Goal: Use online tool/utility: Utilize a website feature to perform a specific function

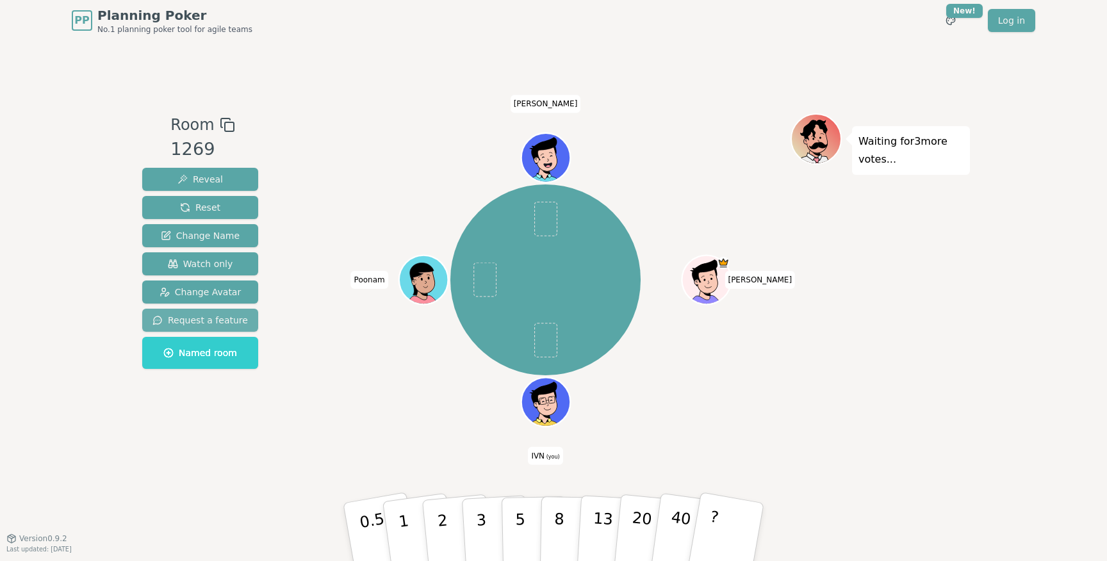
click at [203, 315] on span "Request a feature" at bounding box center [199, 320] width 95 height 13
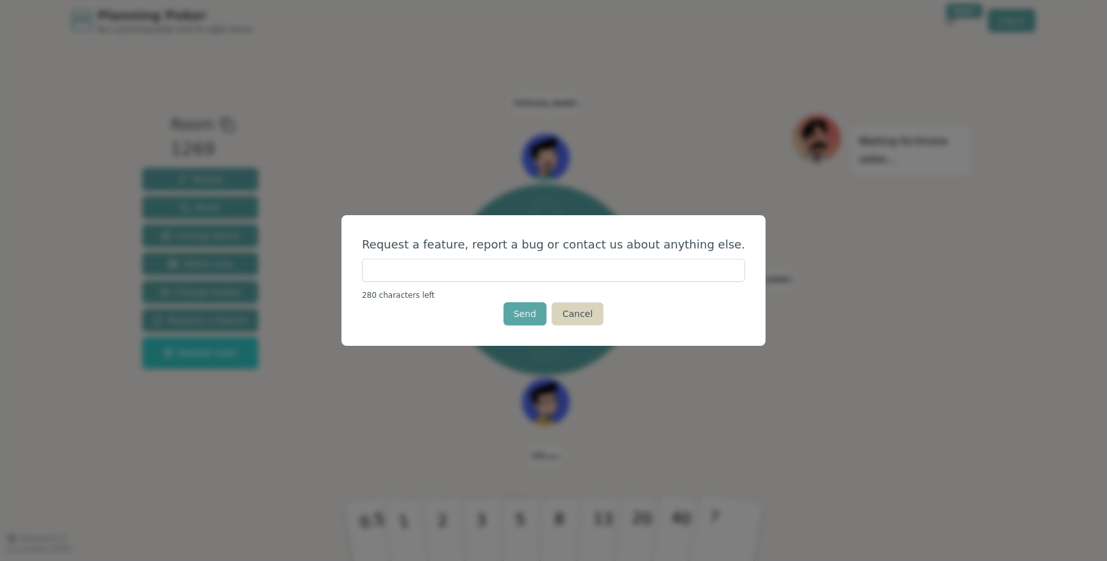
click at [577, 314] on button "Cancel" at bounding box center [578, 313] width 52 height 23
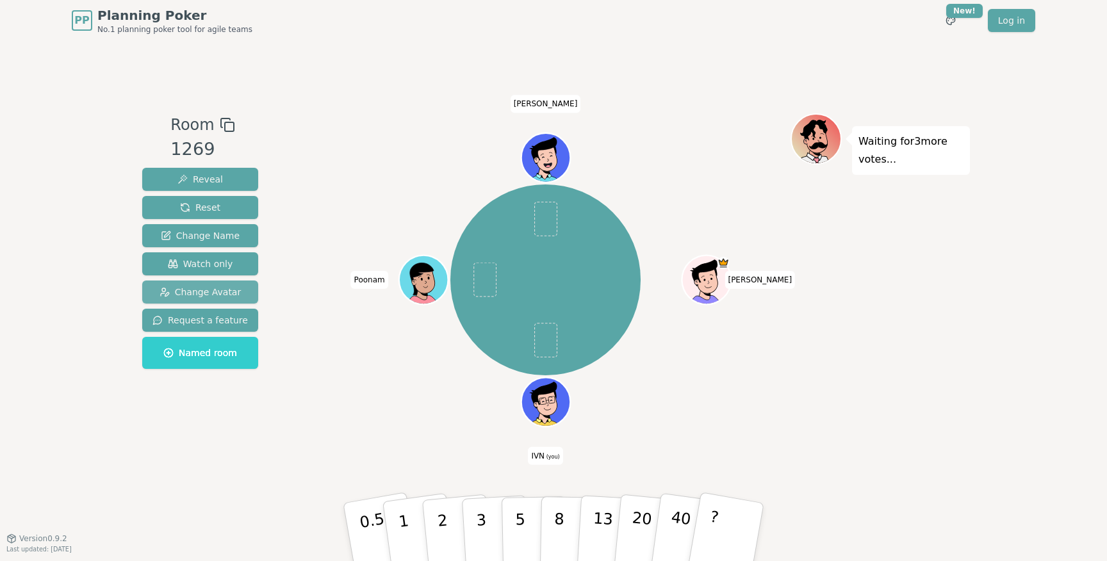
click at [219, 292] on span "Change Avatar" at bounding box center [201, 292] width 82 height 13
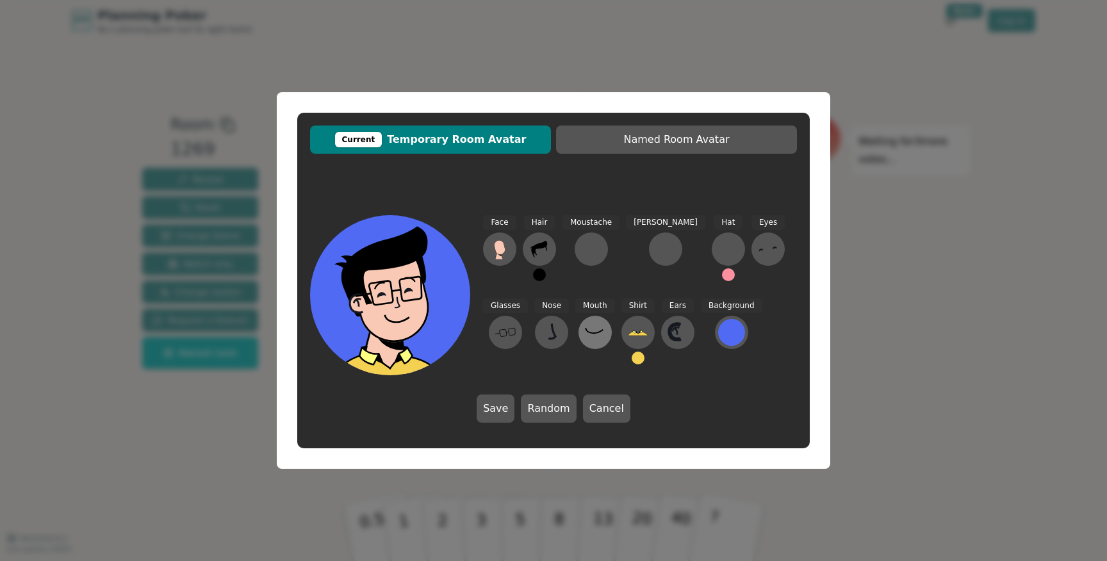
click at [585, 329] on icon at bounding box center [595, 332] width 21 height 21
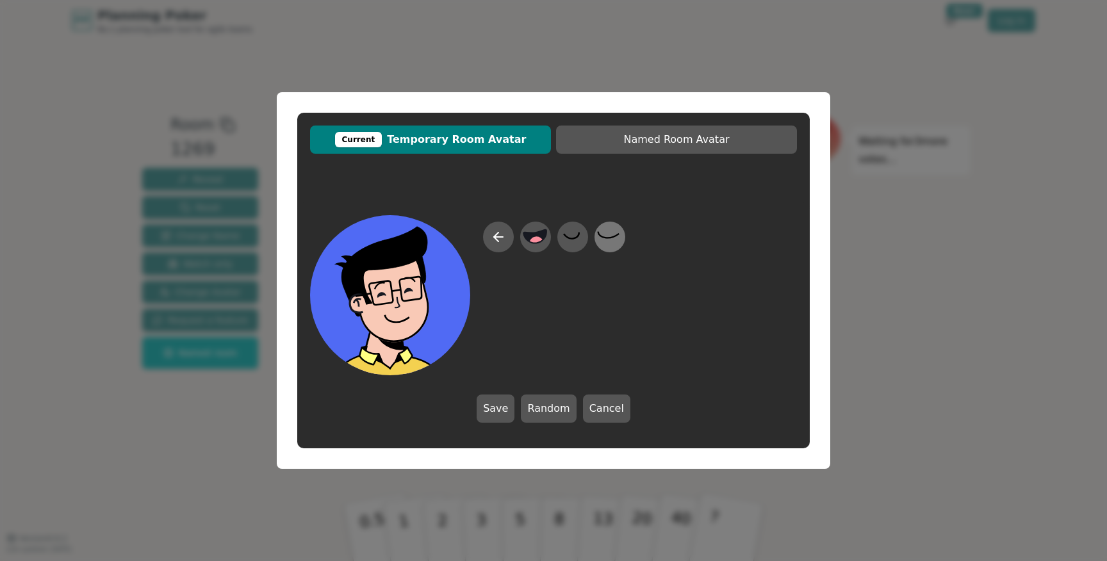
click at [614, 234] on icon at bounding box center [609, 237] width 25 height 29
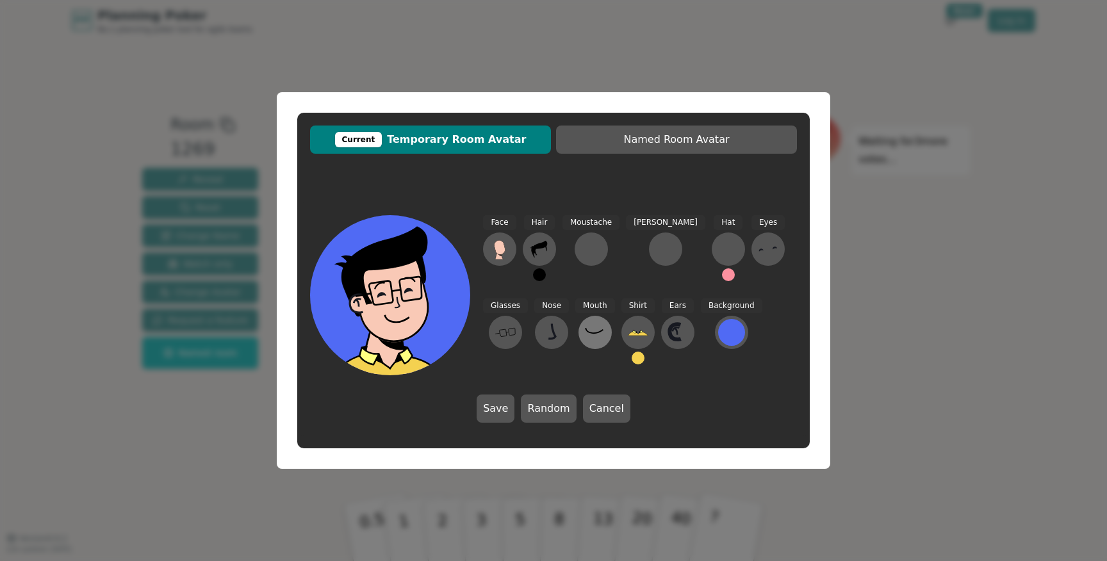
click at [585, 336] on icon at bounding box center [595, 332] width 21 height 21
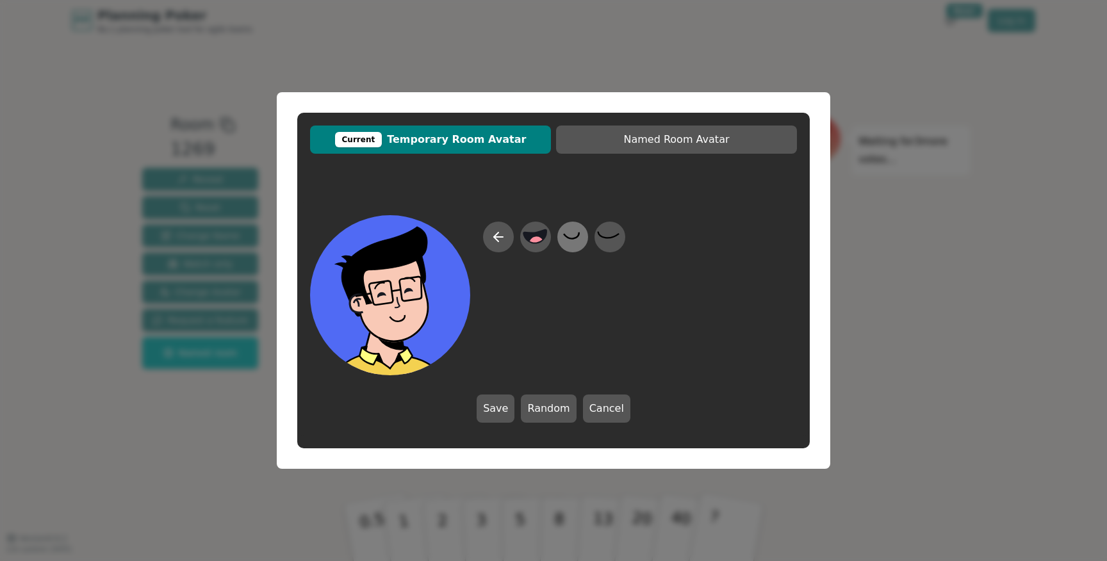
click at [571, 239] on icon at bounding box center [571, 236] width 15 height 6
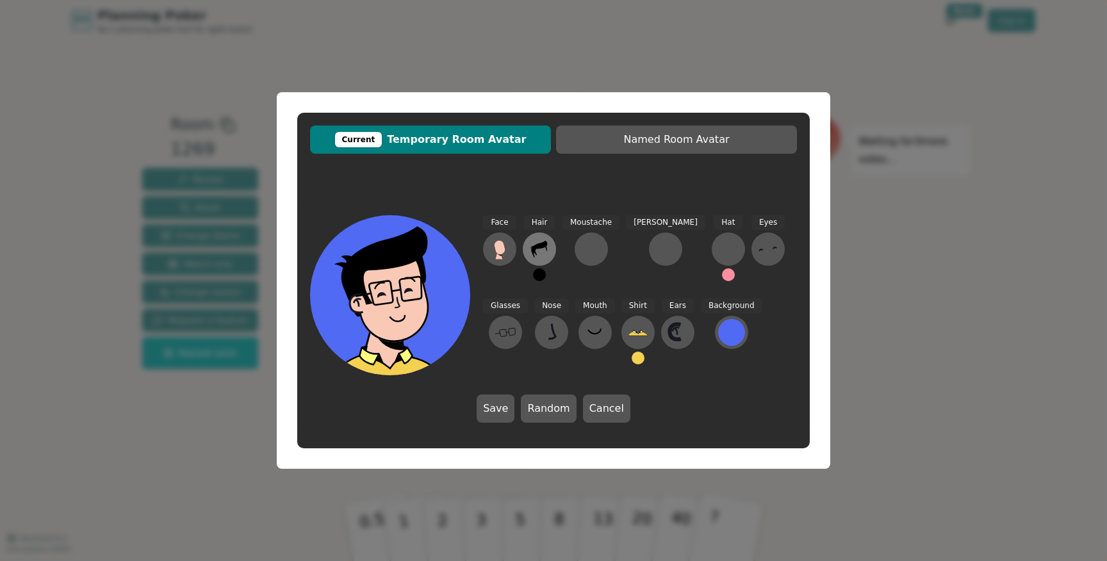
click at [541, 245] on icon at bounding box center [539, 249] width 16 height 17
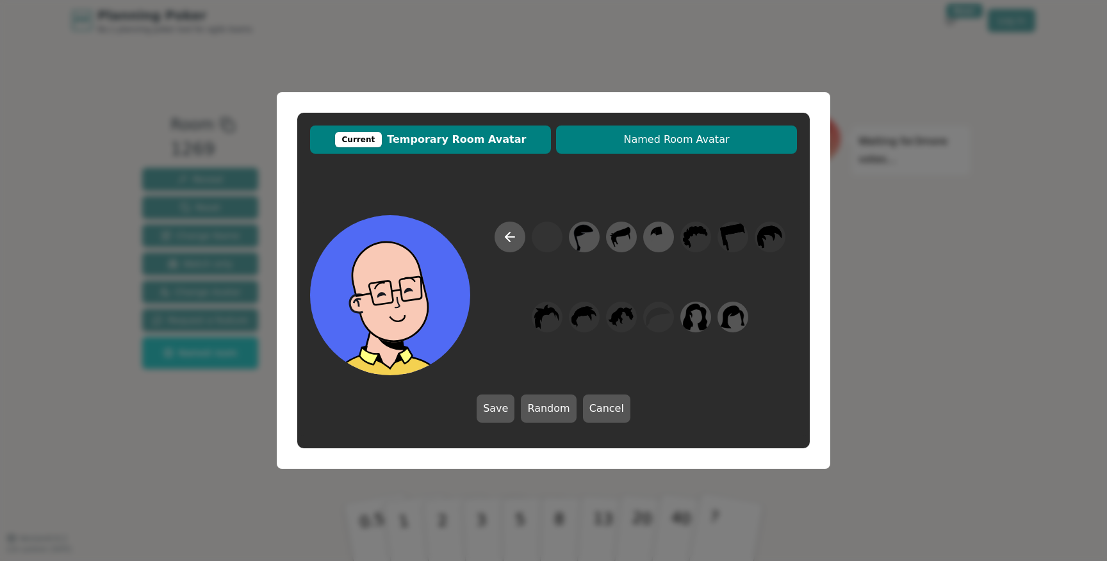
click at [698, 133] on span "Named Room Avatar" at bounding box center [677, 139] width 228 height 15
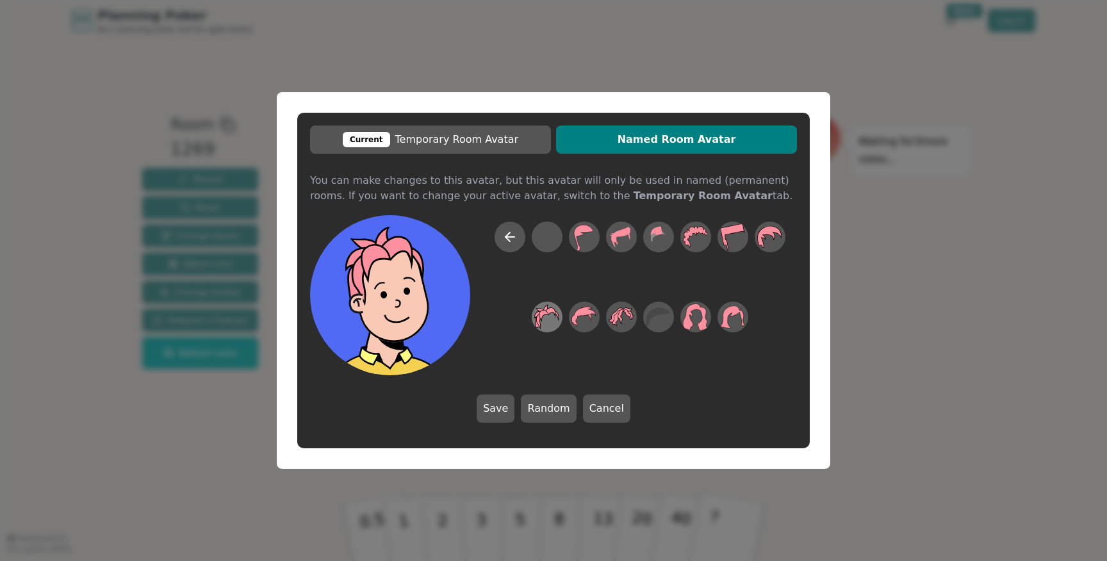
click at [557, 317] on icon at bounding box center [546, 317] width 25 height 29
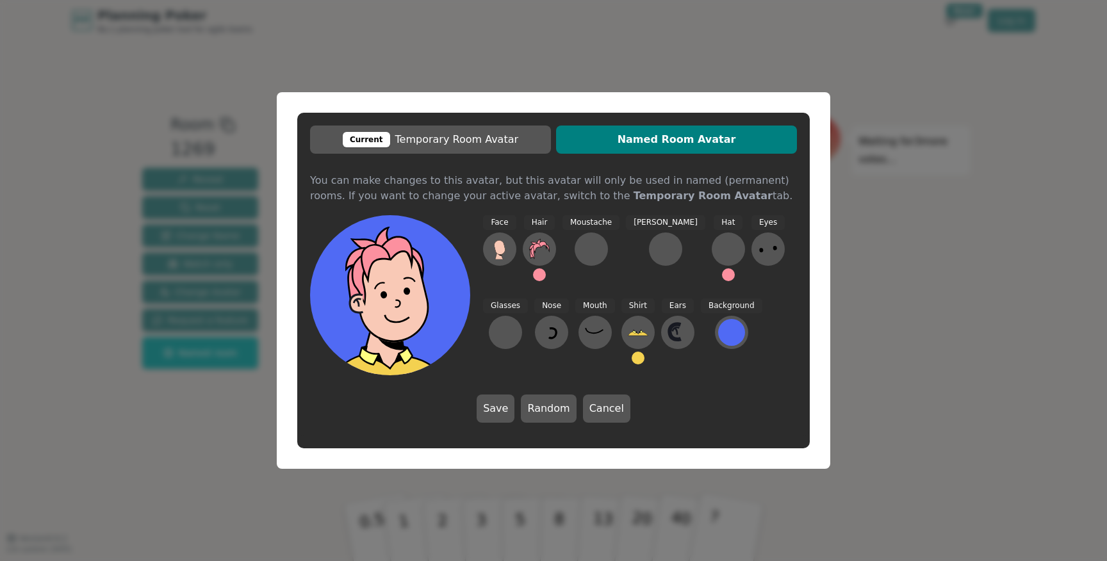
click at [643, 165] on div "Current Temporary Room Avatar Named Room Avatar You can make changes to this av…" at bounding box center [553, 281] width 513 height 336
drag, startPoint x: 652, startPoint y: 149, endPoint x: 517, endPoint y: 304, distance: 205.3
click at [648, 153] on button "Named Room Avatar" at bounding box center [676, 140] width 241 height 28
click at [529, 258] on button at bounding box center [539, 249] width 33 height 33
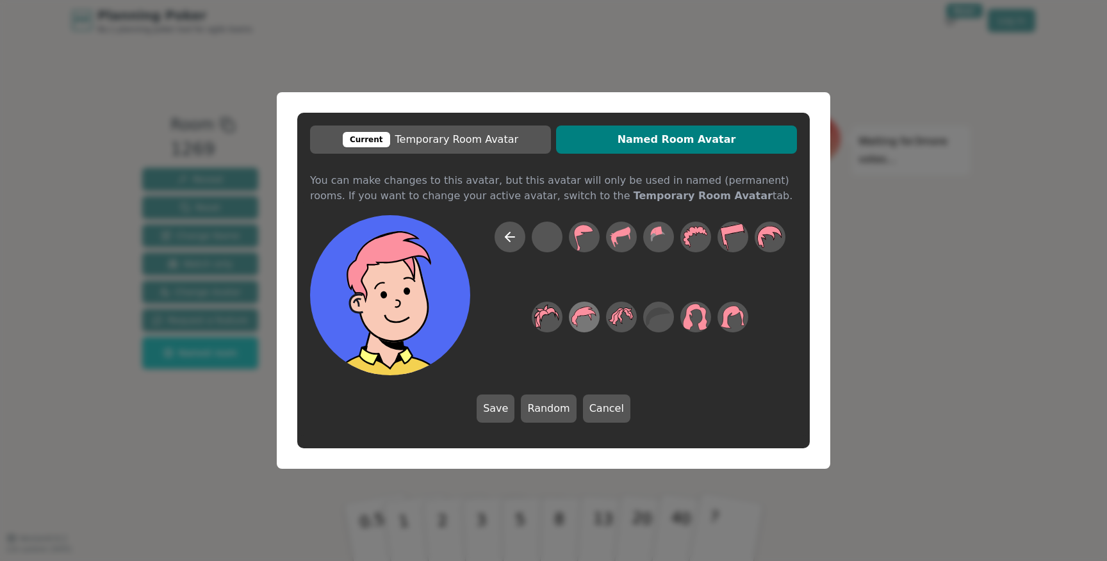
click at [572, 317] on icon at bounding box center [583, 316] width 25 height 21
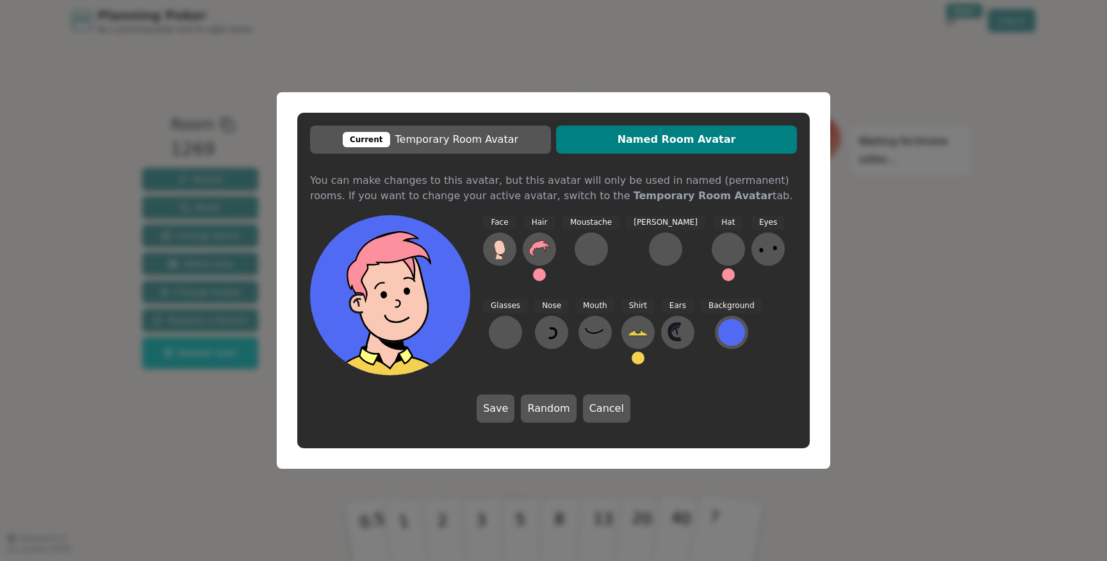
click at [752, 265] on div "Eyes" at bounding box center [768, 253] width 33 height 77
click at [758, 254] on icon at bounding box center [768, 249] width 21 height 21
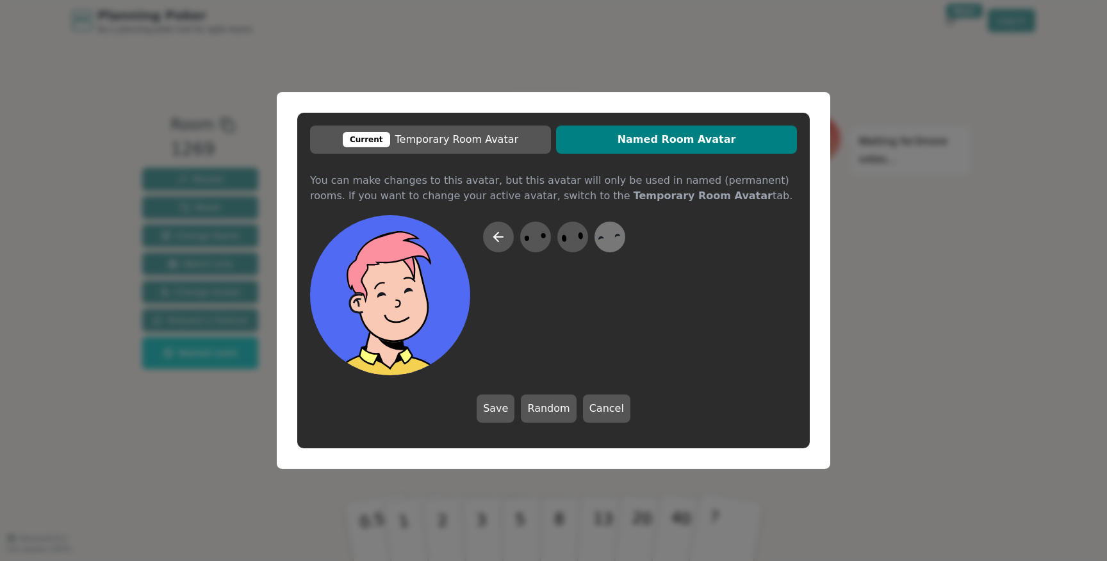
click at [623, 247] on div at bounding box center [610, 237] width 36 height 41
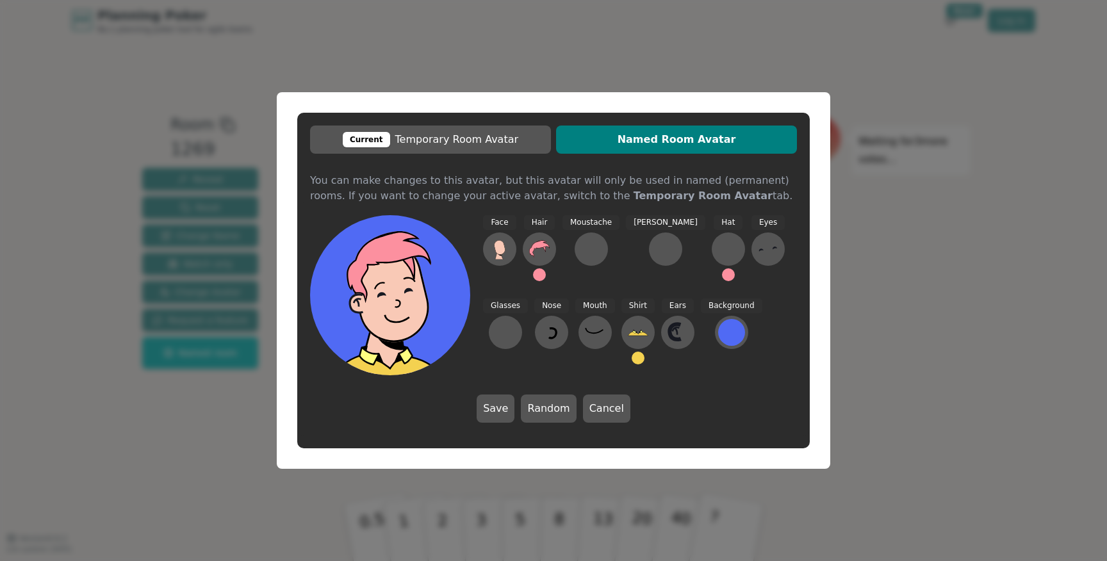
click at [542, 275] on button at bounding box center [539, 274] width 13 height 13
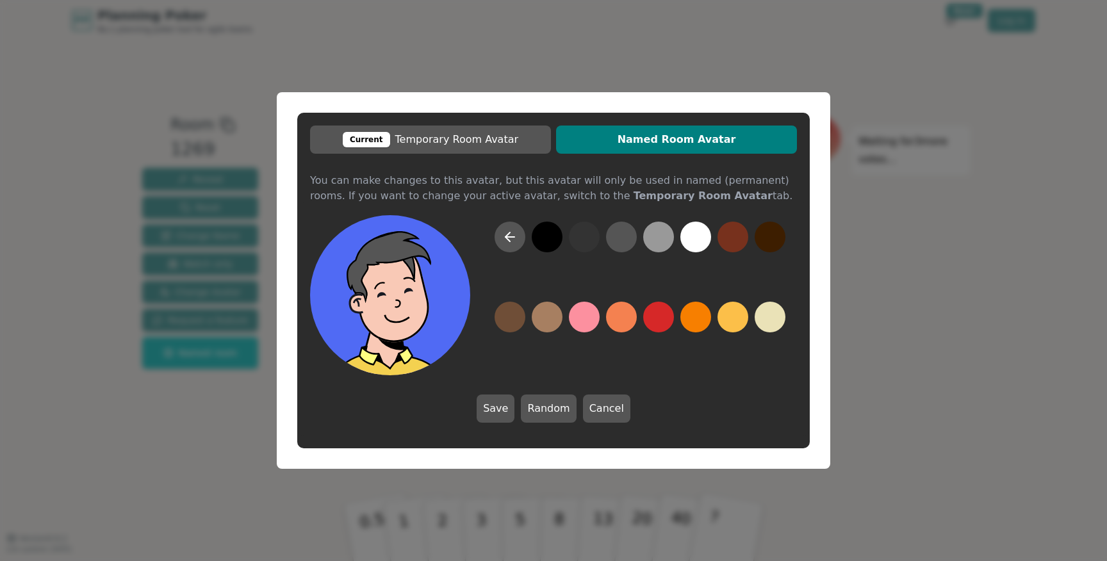
click at [614, 233] on button at bounding box center [621, 237] width 31 height 31
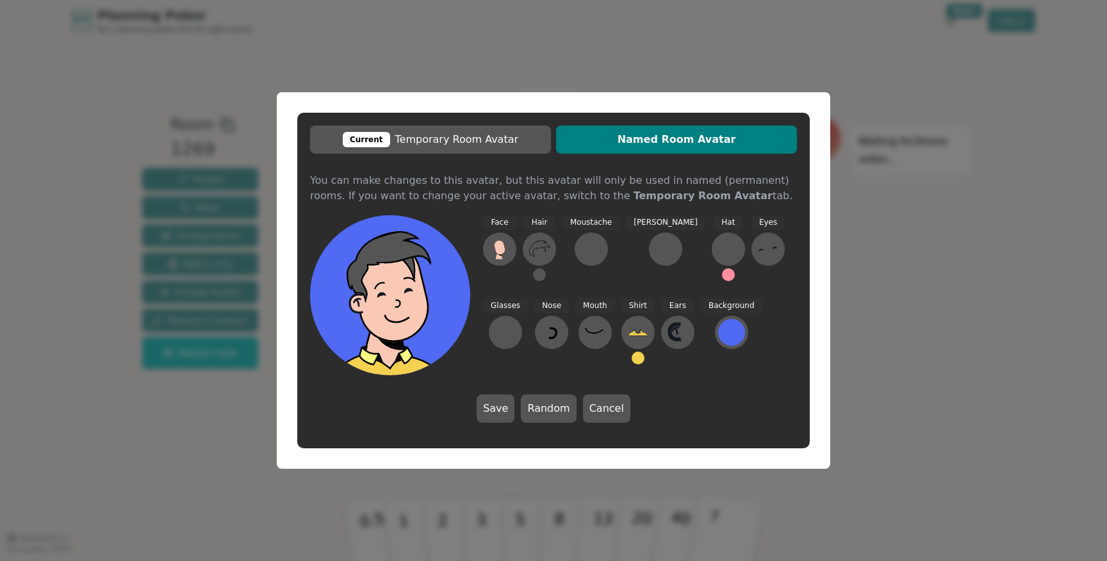
drag, startPoint x: 570, startPoint y: 335, endPoint x: 575, endPoint y: 359, distance: 24.8
click at [621, 359] on div "Shirt" at bounding box center [637, 337] width 33 height 77
click at [632, 357] on button at bounding box center [638, 358] width 13 height 13
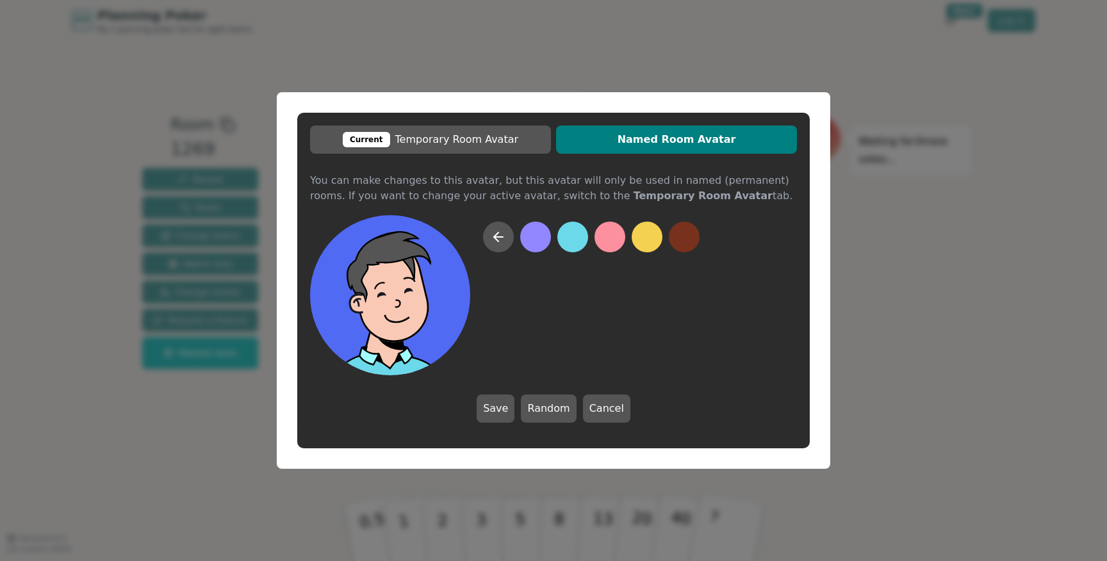
click at [579, 242] on button at bounding box center [572, 237] width 31 height 31
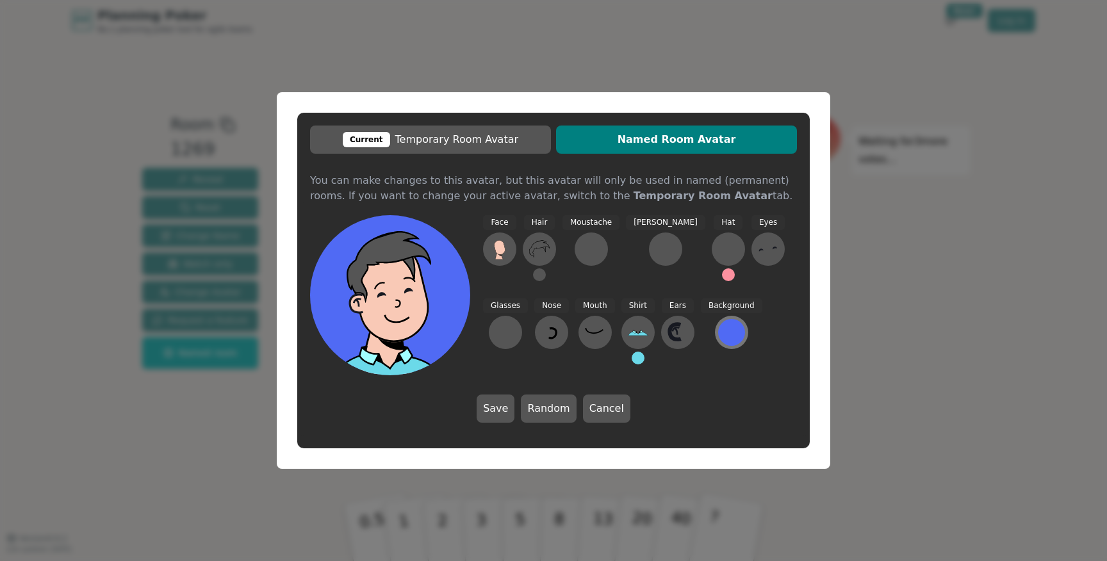
click at [718, 332] on div at bounding box center [731, 332] width 27 height 27
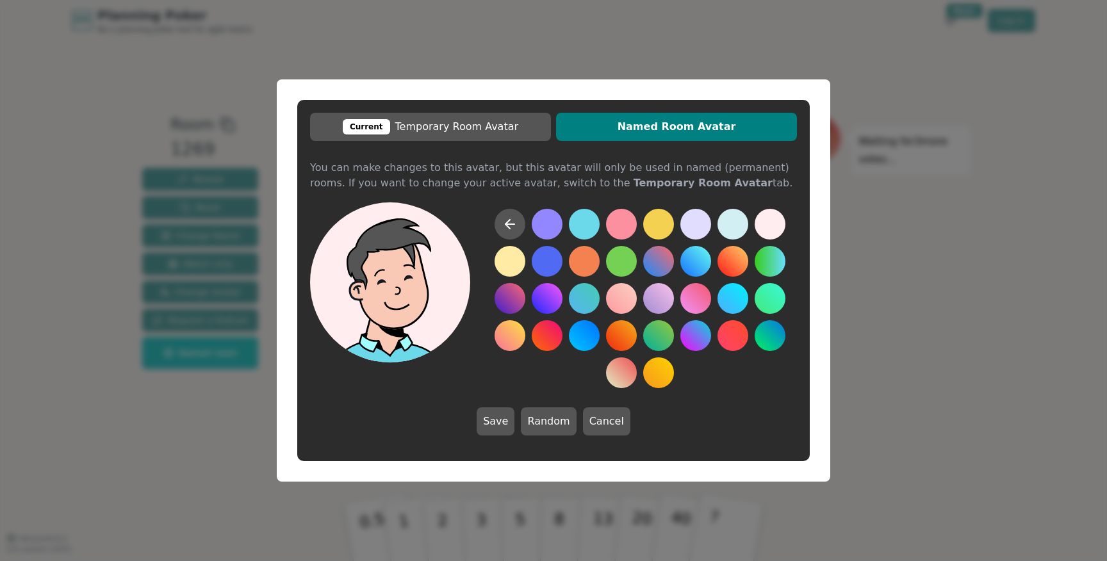
click at [769, 236] on button at bounding box center [770, 224] width 31 height 31
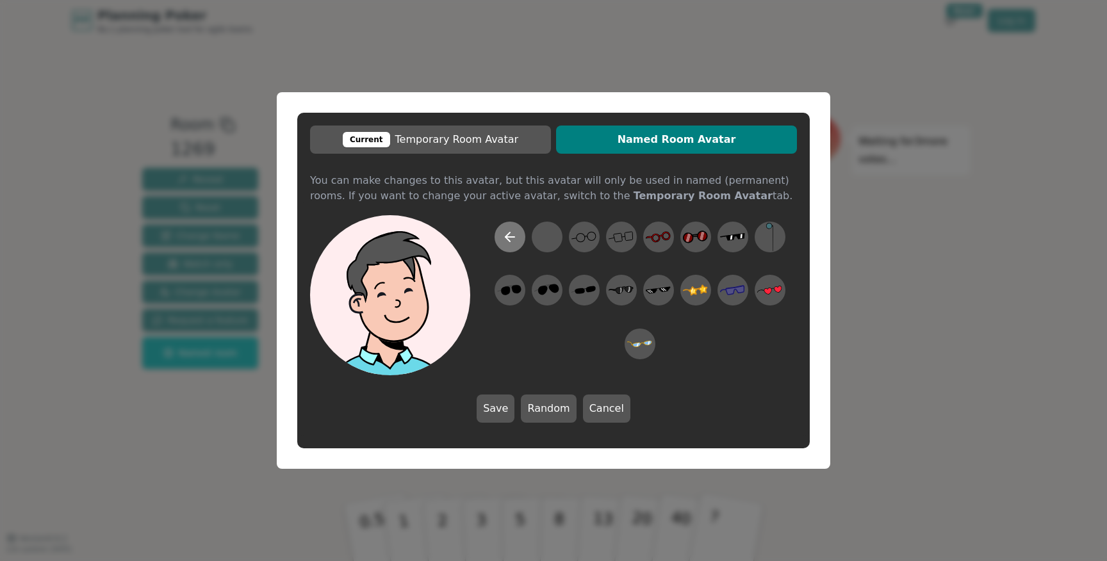
click at [515, 238] on icon at bounding box center [509, 236] width 15 height 15
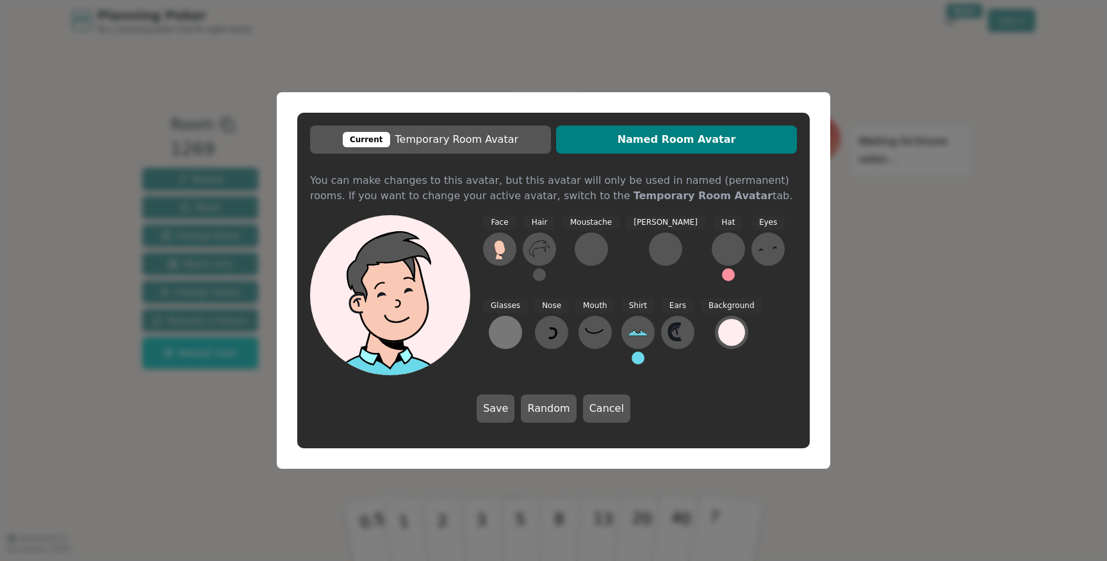
click at [516, 322] on div at bounding box center [505, 332] width 21 height 21
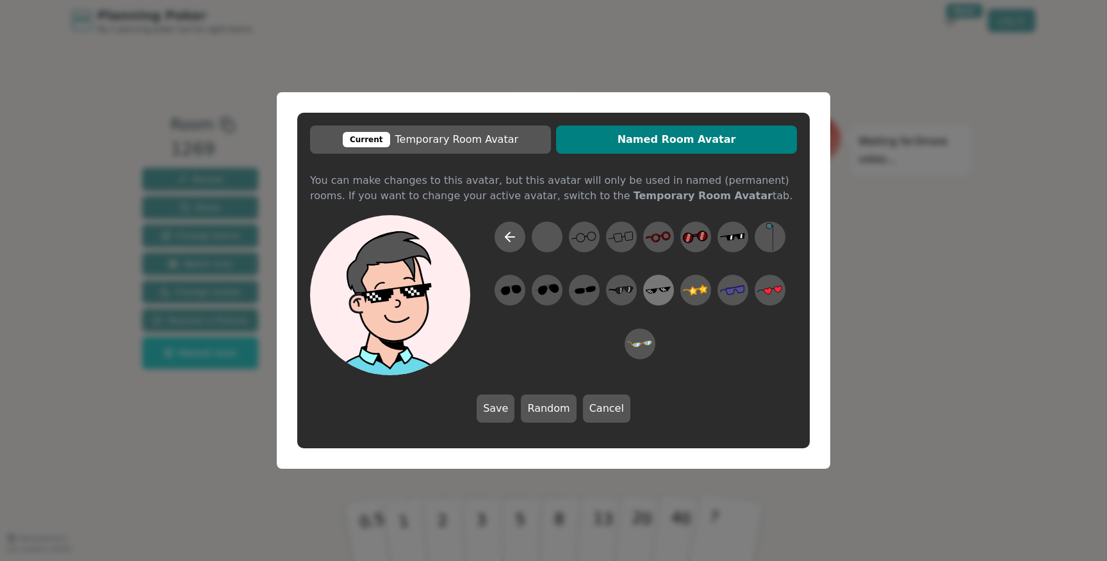
click at [661, 295] on icon at bounding box center [658, 290] width 25 height 29
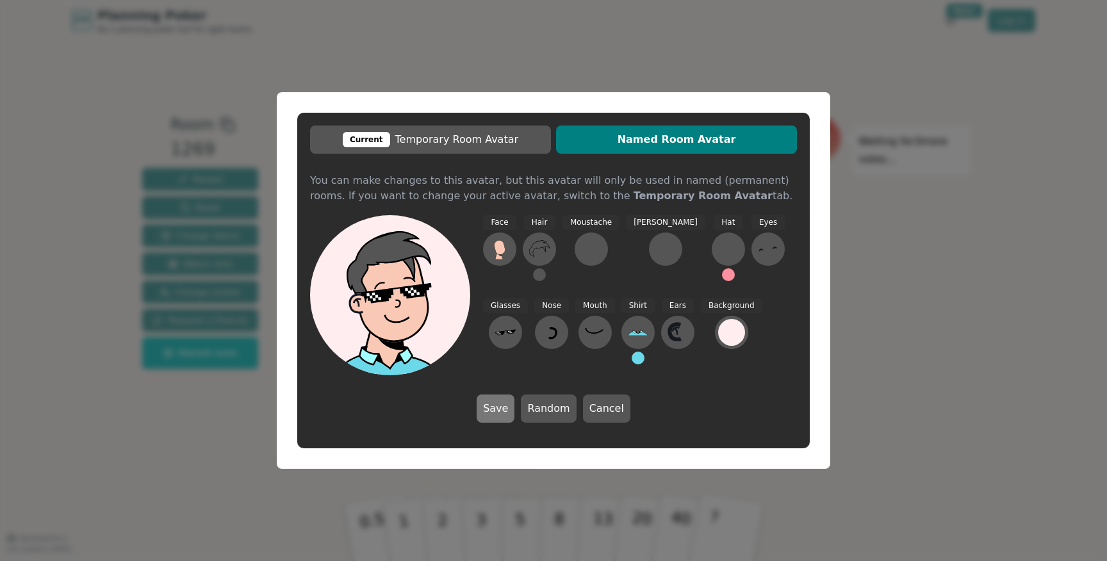
click at [506, 406] on button "Save" at bounding box center [496, 409] width 38 height 28
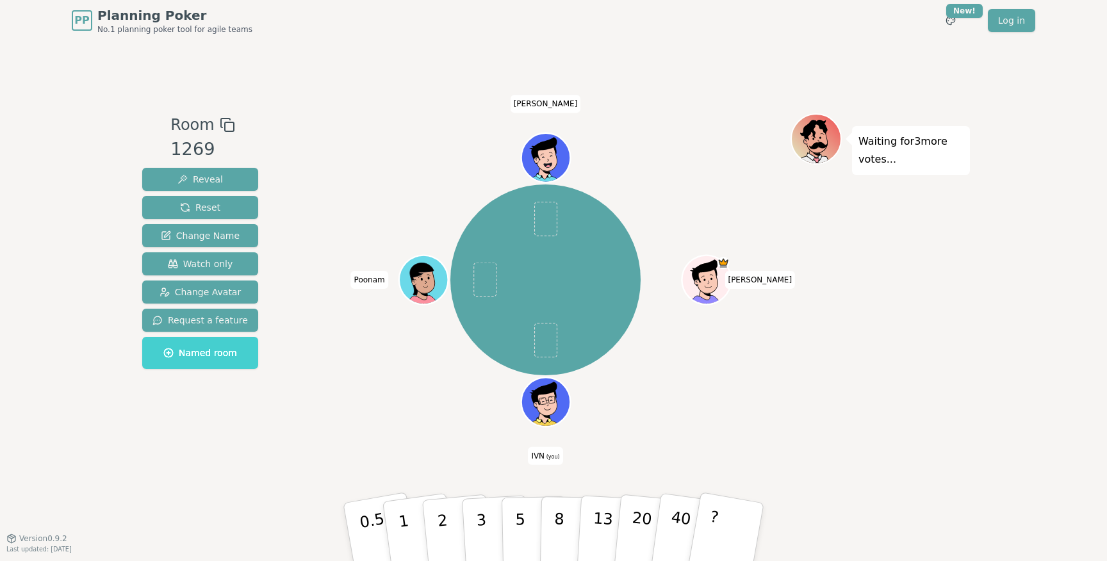
click at [183, 347] on span "Named room" at bounding box center [200, 353] width 74 height 13
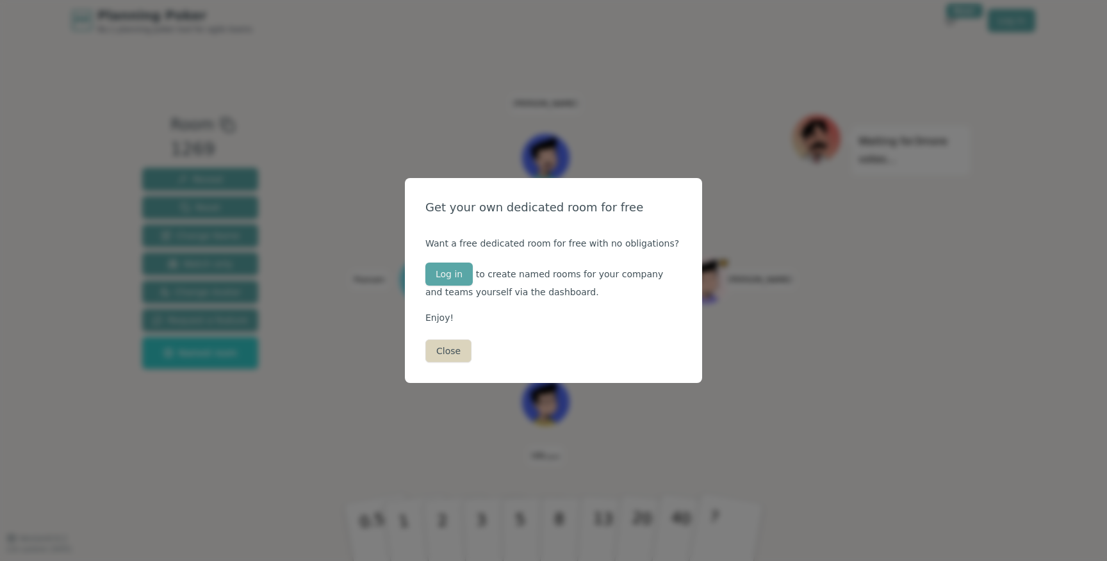
click at [445, 345] on button "Close" at bounding box center [448, 351] width 46 height 23
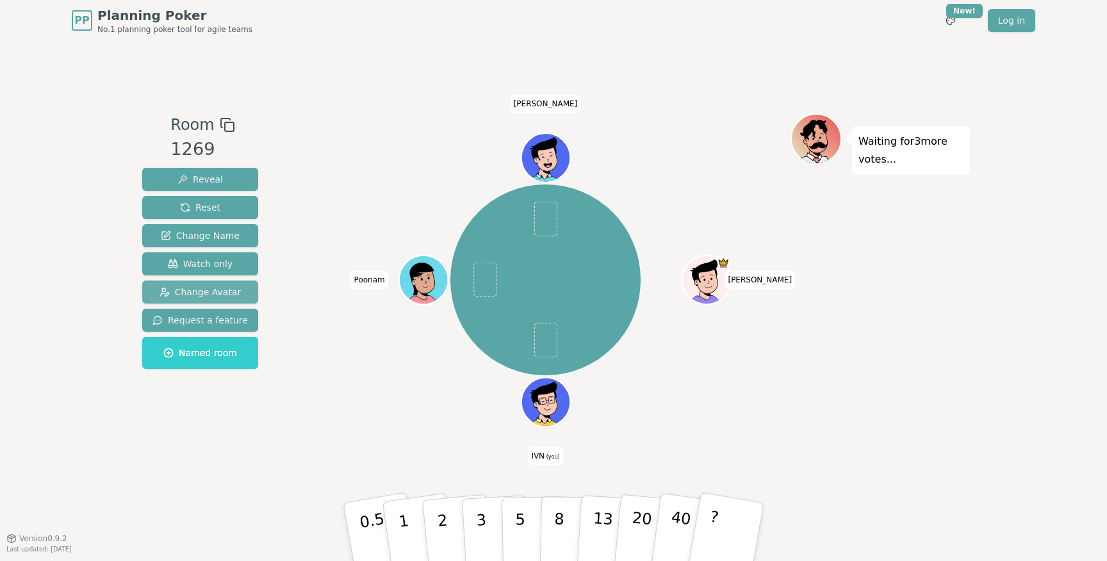
click at [229, 294] on span "Change Avatar" at bounding box center [201, 292] width 82 height 13
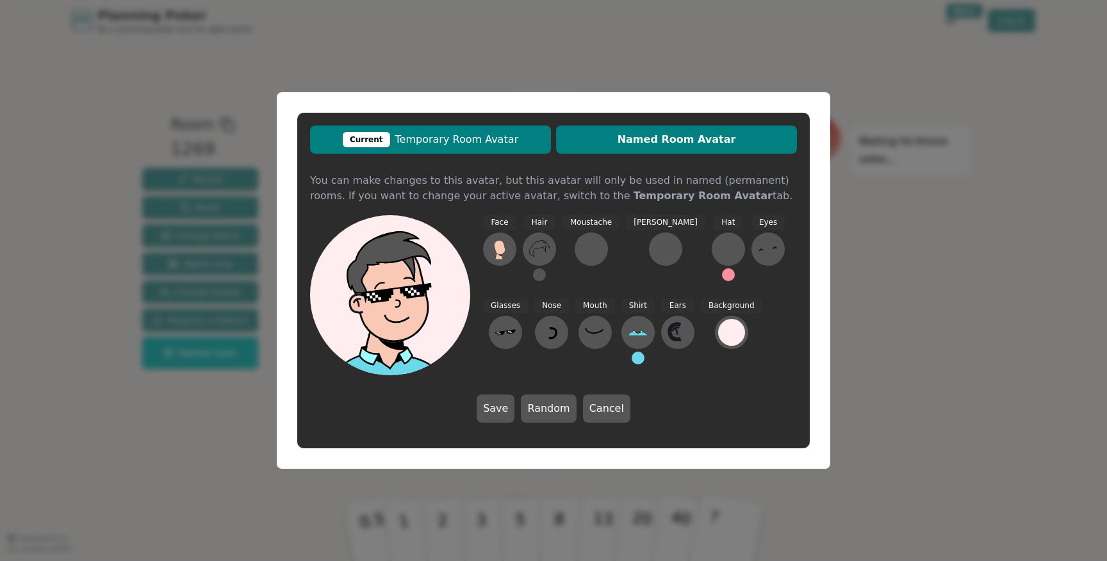
click at [427, 138] on span "Current Temporary Room Avatar" at bounding box center [431, 139] width 228 height 15
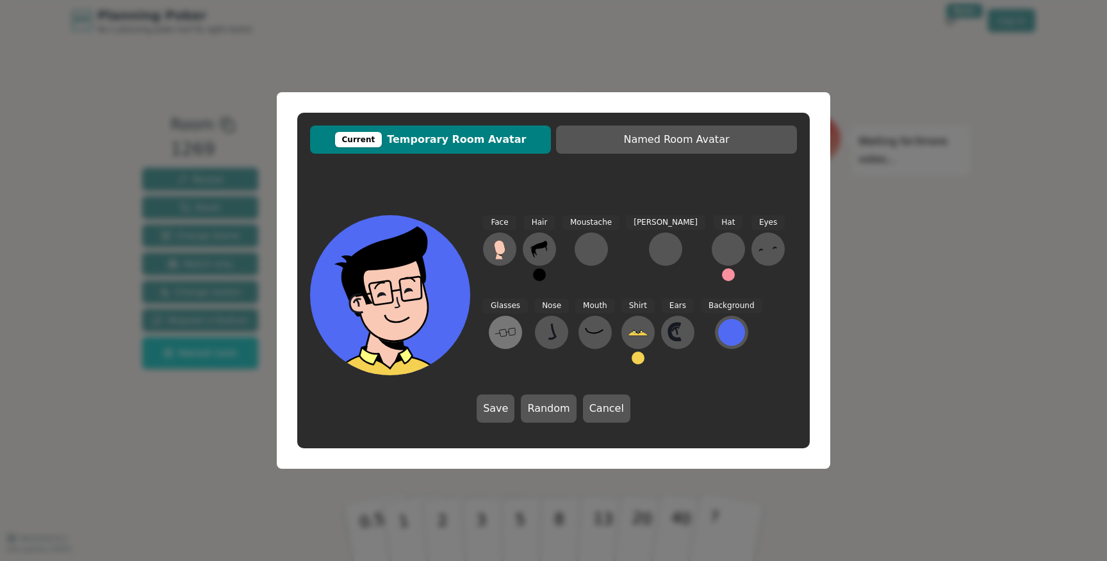
click at [516, 322] on icon at bounding box center [505, 332] width 21 height 21
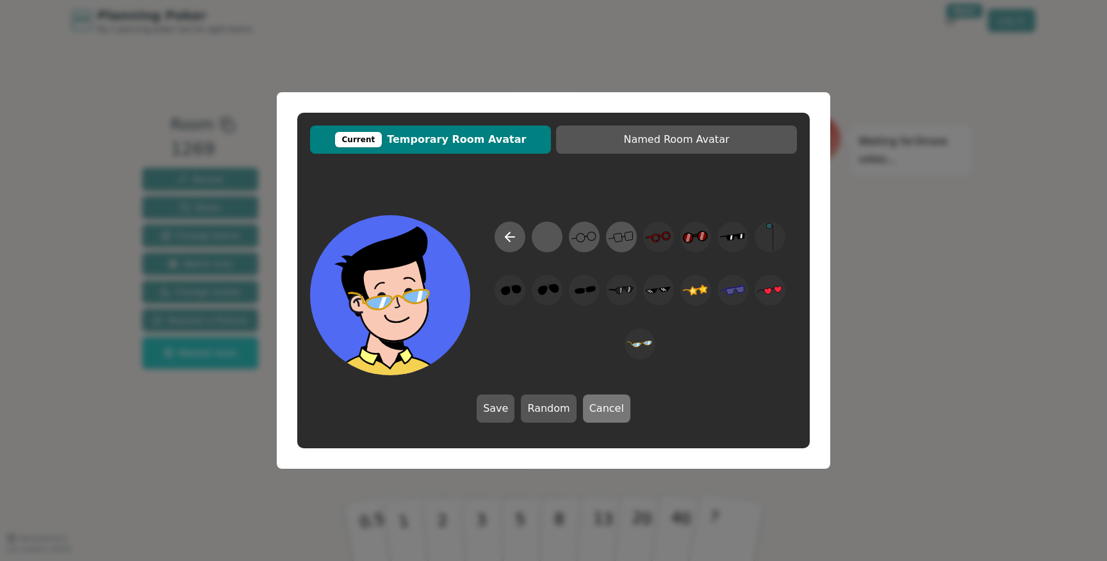
click at [613, 413] on button "Cancel" at bounding box center [606, 409] width 47 height 28
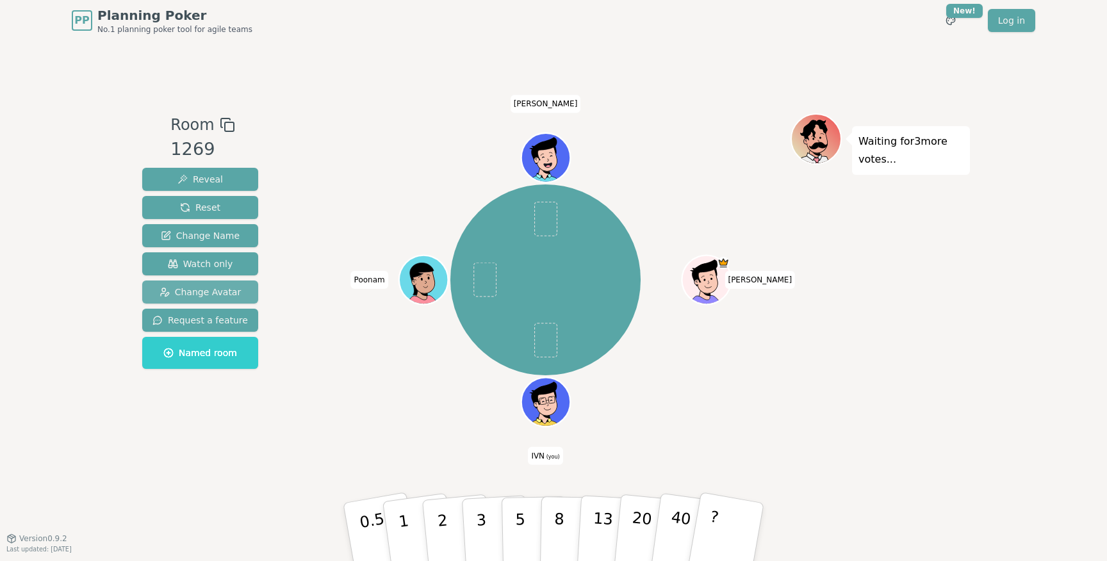
click at [242, 289] on button "Change Avatar" at bounding box center [200, 292] width 116 height 23
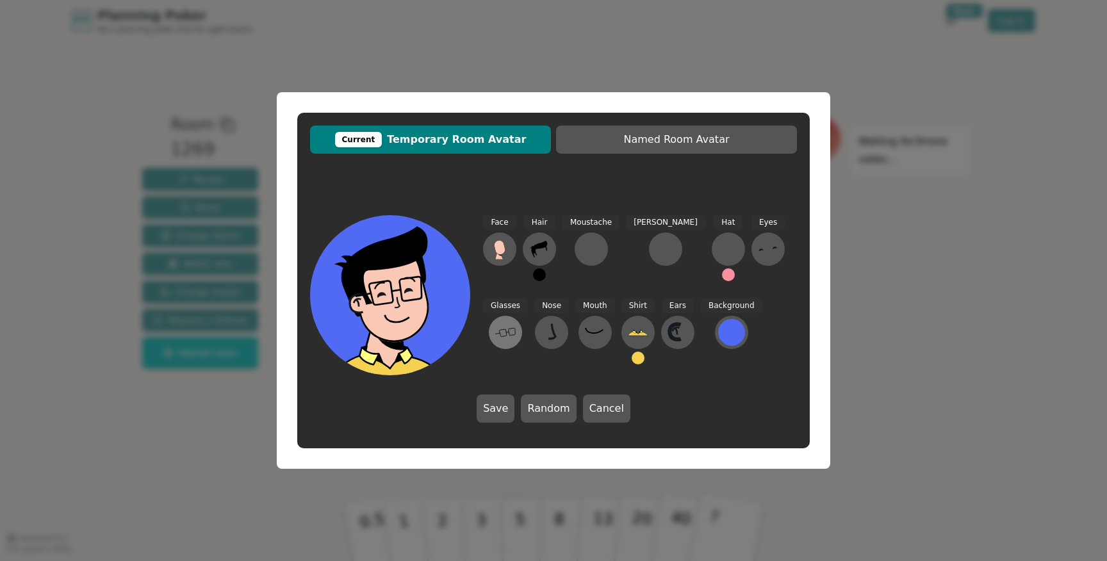
click at [516, 322] on icon at bounding box center [505, 332] width 21 height 21
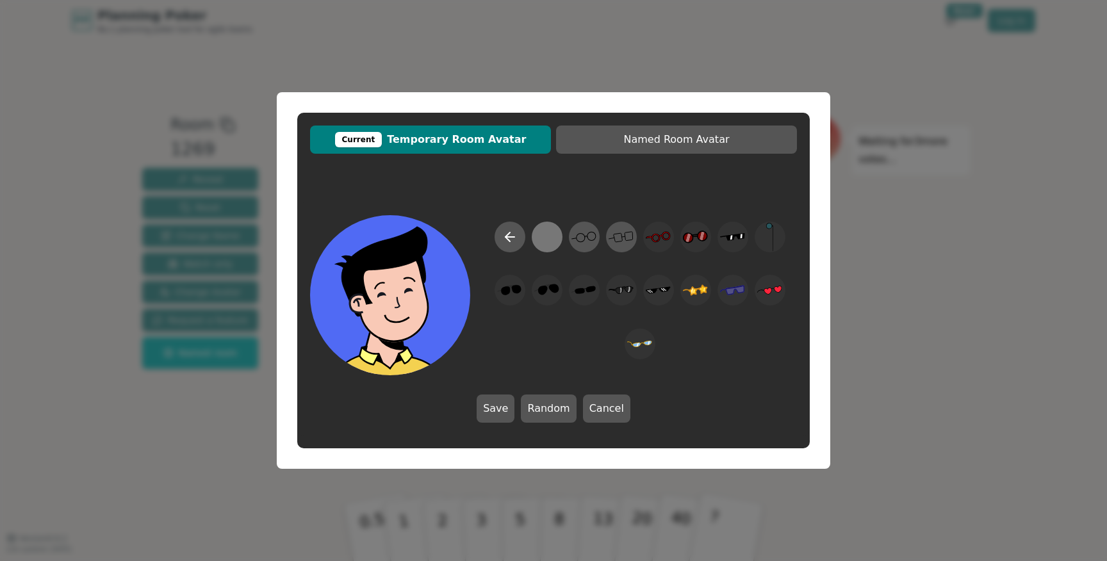
click at [546, 238] on div at bounding box center [546, 237] width 25 height 29
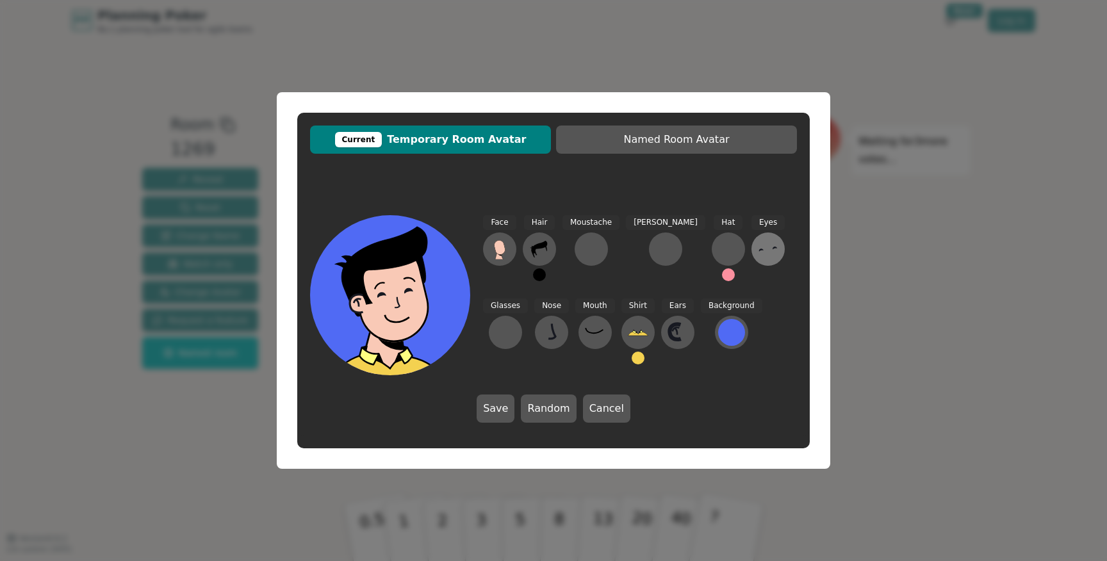
click at [752, 244] on button at bounding box center [768, 249] width 33 height 33
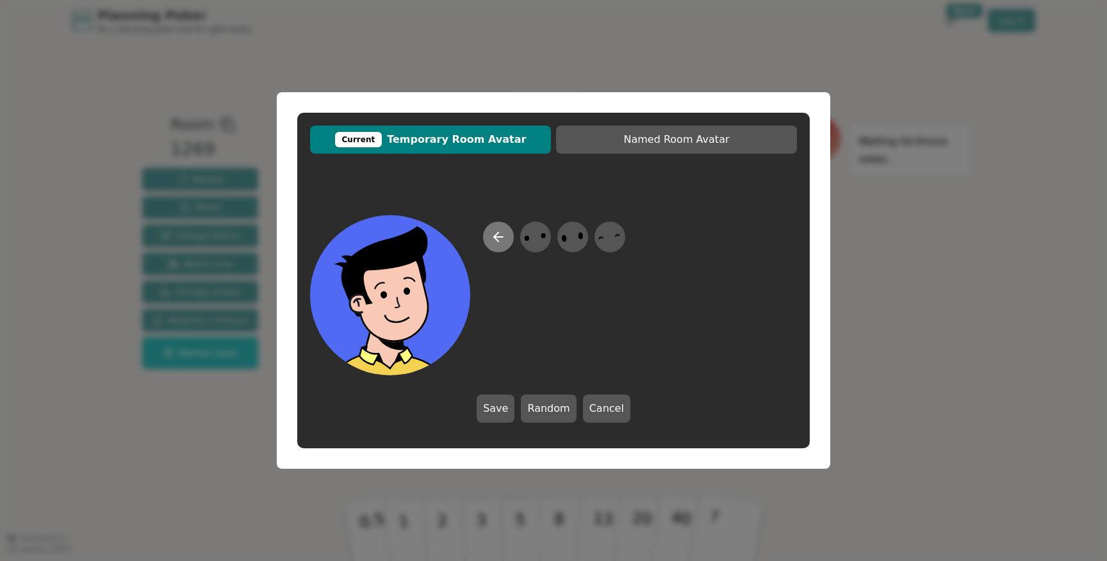
click at [503, 238] on icon at bounding box center [498, 236] width 15 height 15
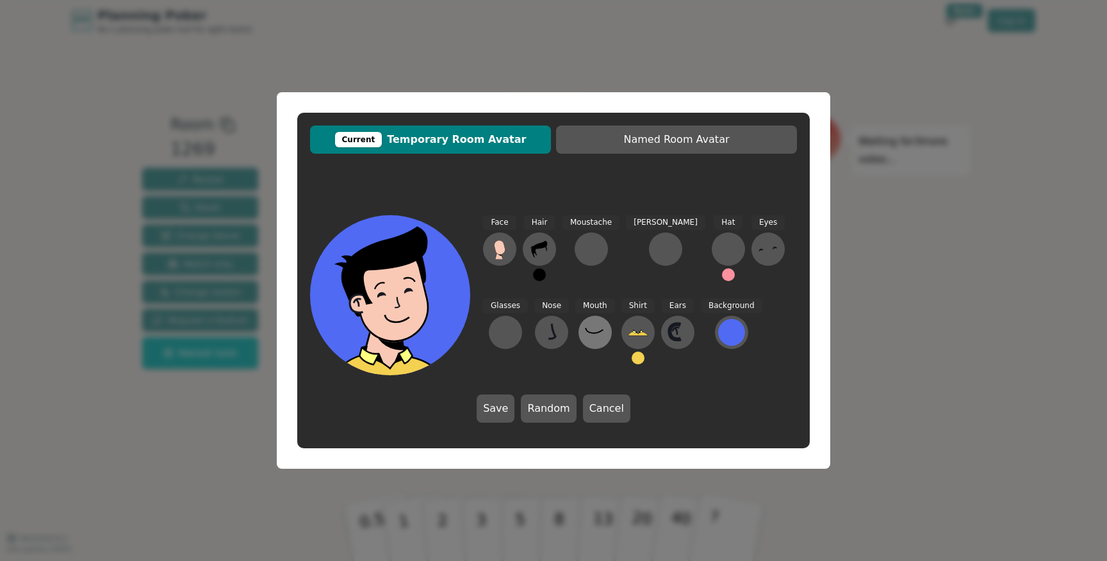
click at [579, 341] on button at bounding box center [595, 332] width 33 height 33
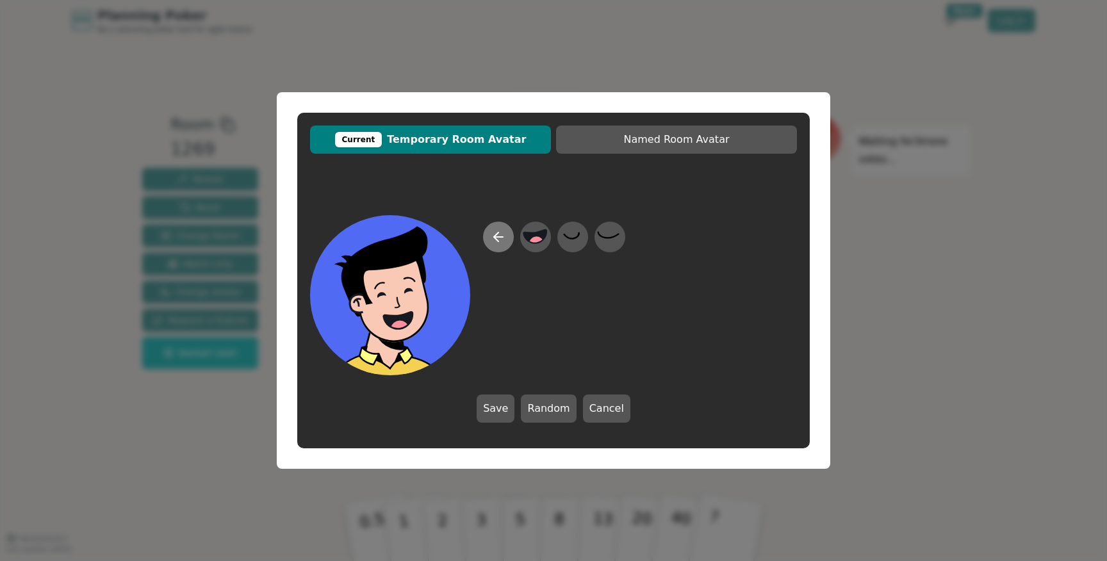
click at [497, 238] on icon at bounding box center [498, 236] width 15 height 15
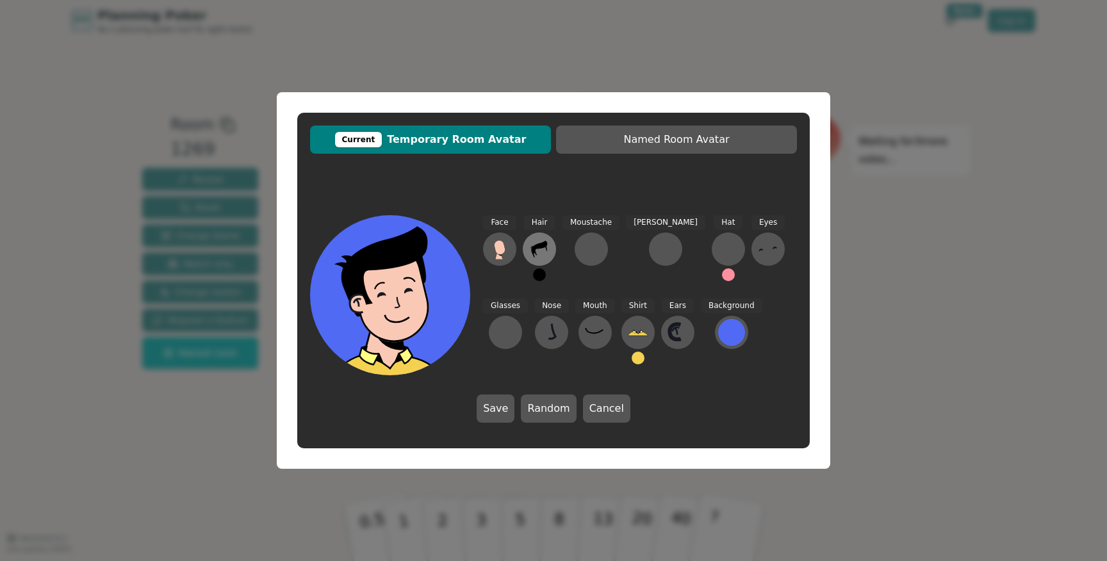
click at [549, 242] on button at bounding box center [539, 249] width 33 height 33
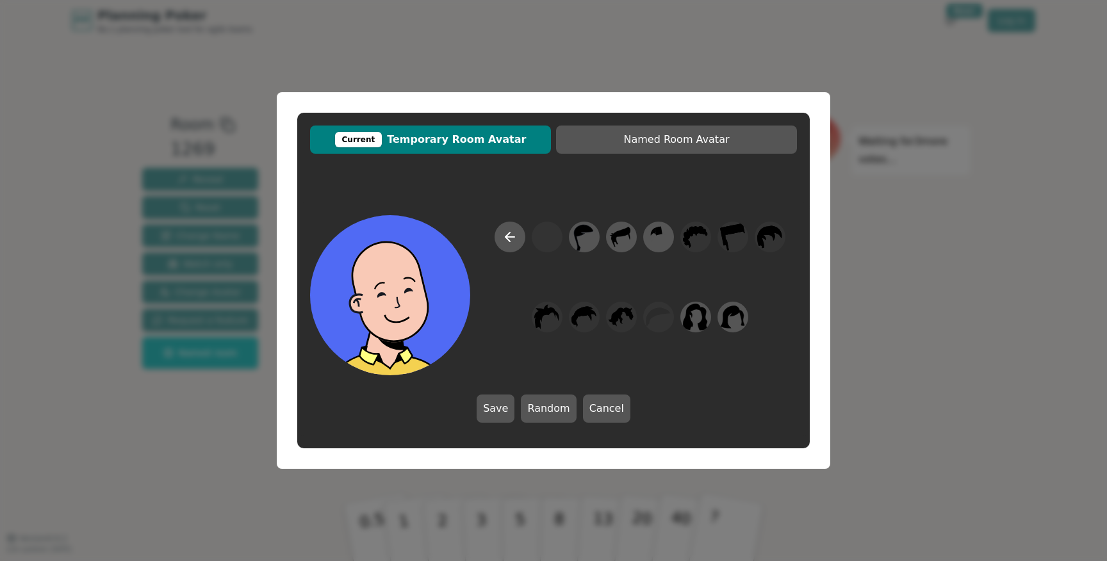
click at [525, 243] on div at bounding box center [640, 299] width 314 height 154
click at [506, 243] on icon at bounding box center [509, 236] width 15 height 15
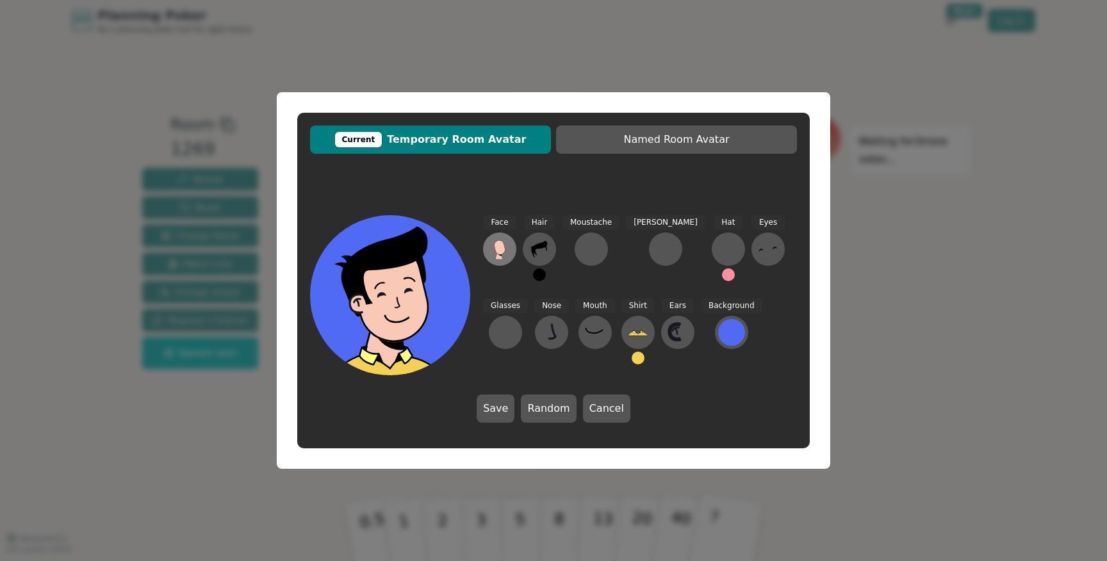
click at [500, 247] on icon at bounding box center [499, 247] width 11 height 14
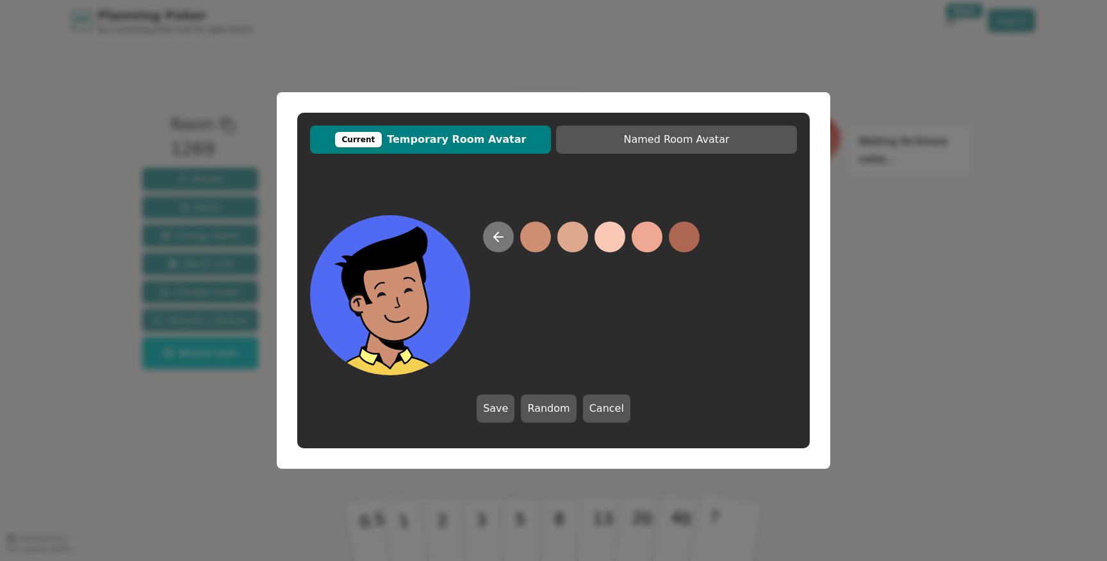
click at [490, 242] on button at bounding box center [498, 237] width 31 height 31
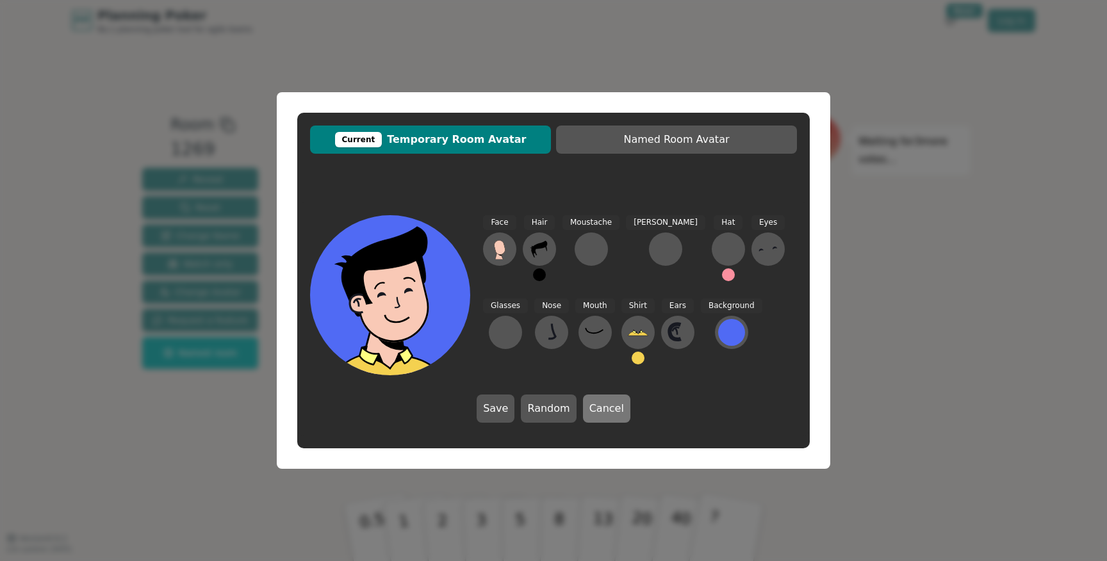
click at [591, 413] on button "Cancel" at bounding box center [606, 409] width 47 height 28
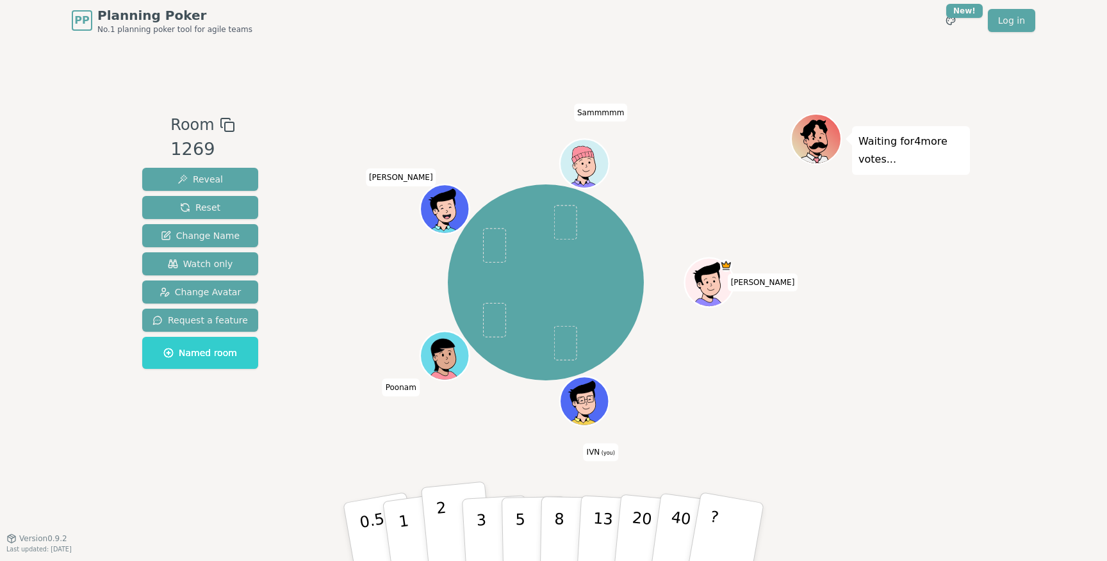
click at [457, 534] on button "2" at bounding box center [457, 533] width 73 height 102
click at [486, 533] on p "3" at bounding box center [482, 533] width 14 height 70
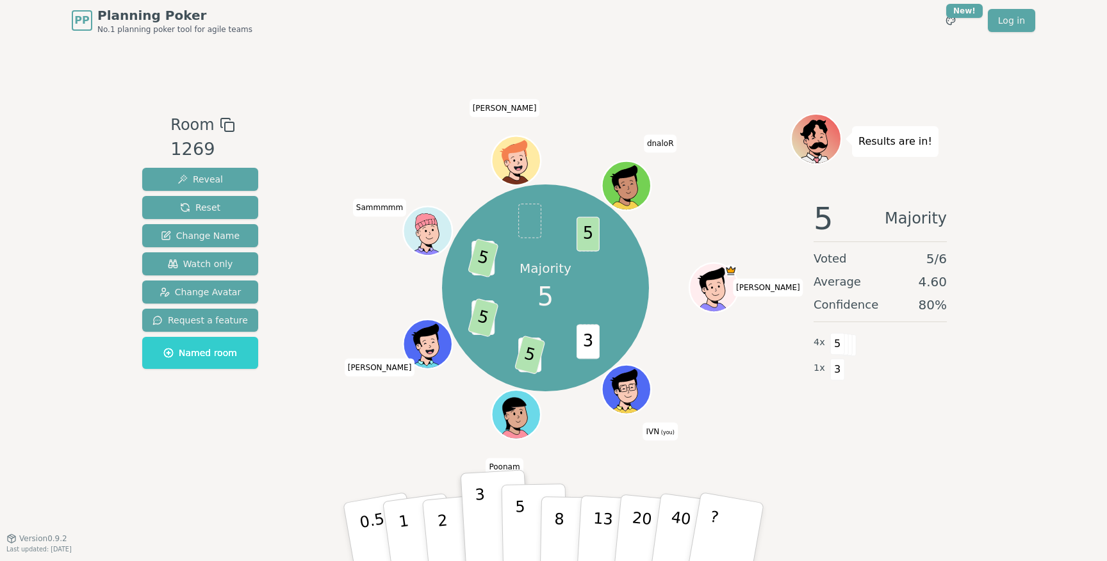
click at [531, 533] on button "5" at bounding box center [535, 532] width 66 height 97
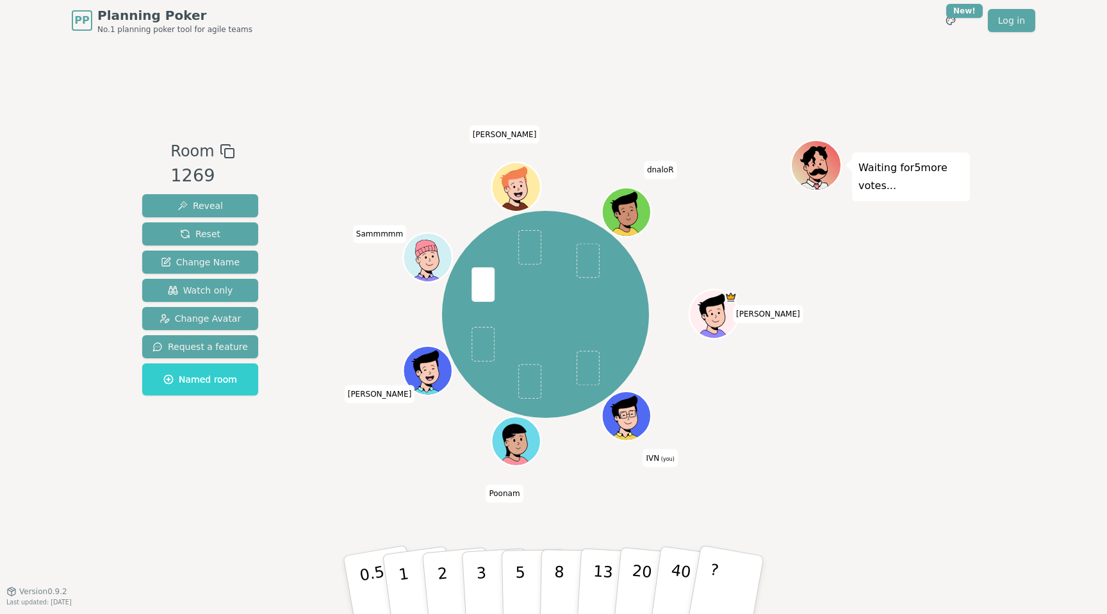
click at [951, 271] on div "Waiting for 5 more votes..." at bounding box center [880, 316] width 179 height 352
click at [536, 561] on button "5" at bounding box center [535, 584] width 66 height 97
click at [972, 422] on div "PP Planning Poker No.1 planning poker tool for agile teams Toggle theme New! Lo…" at bounding box center [553, 307] width 1107 height 614
